Goal: Find specific page/section: Find specific page/section

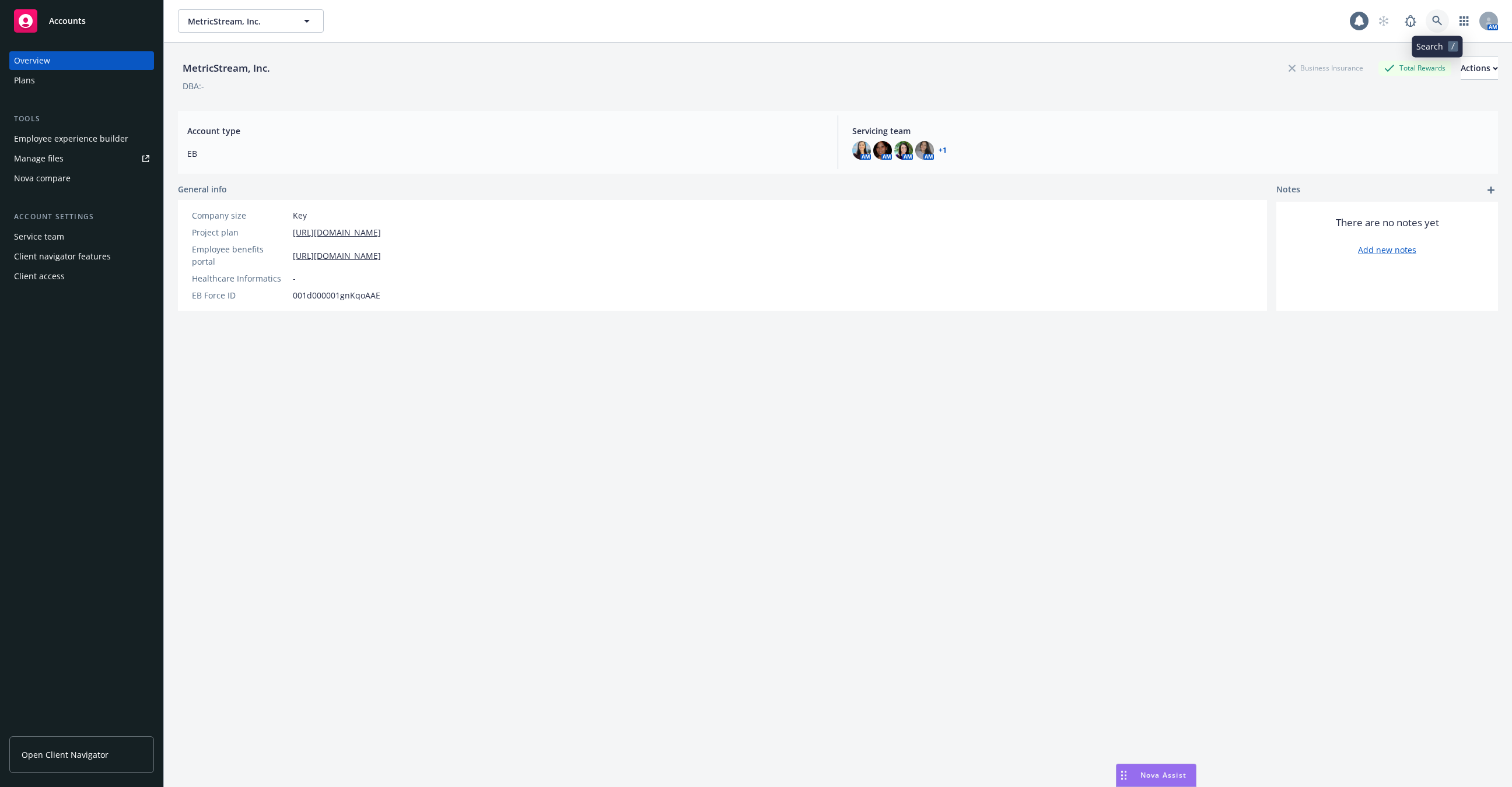
click at [1441, 22] on icon at bounding box center [1437, 21] width 10 height 10
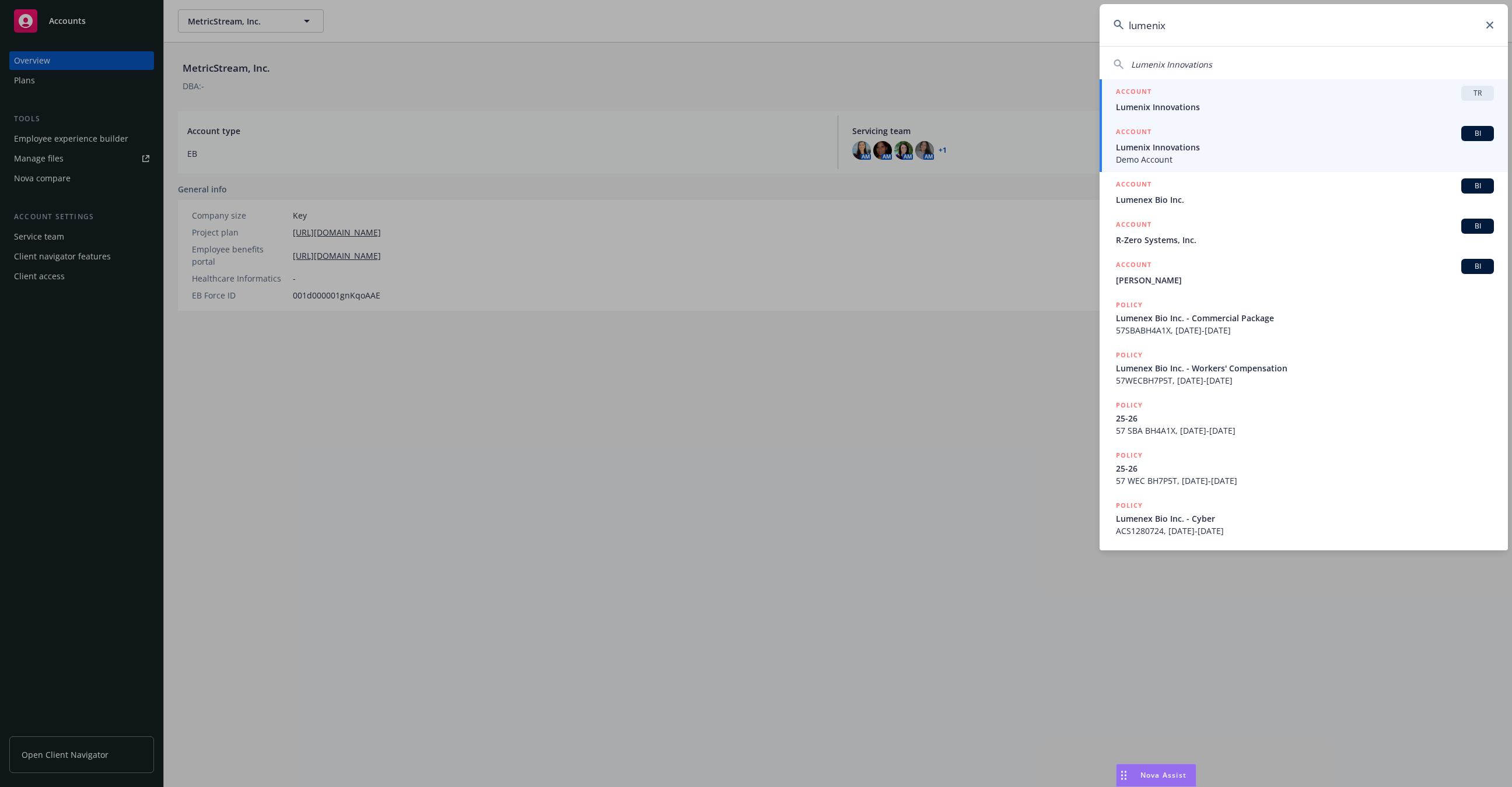
type input "lumenix"
click at [1205, 105] on span "Lumenix Innovations" at bounding box center [1305, 107] width 378 height 12
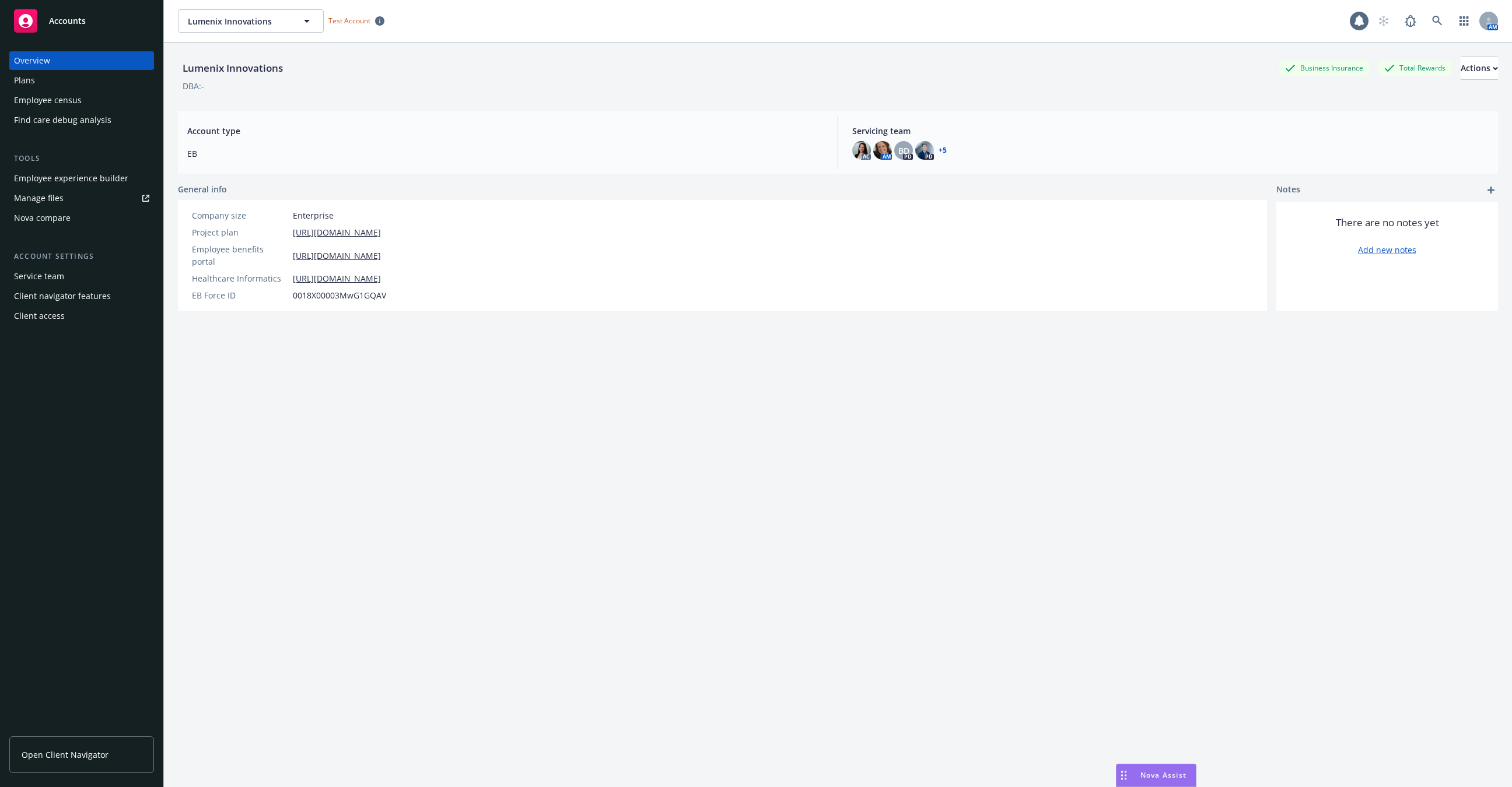
click at [106, 180] on div "Employee experience builder" at bounding box center [71, 178] width 114 height 19
